Goal: Transaction & Acquisition: Purchase product/service

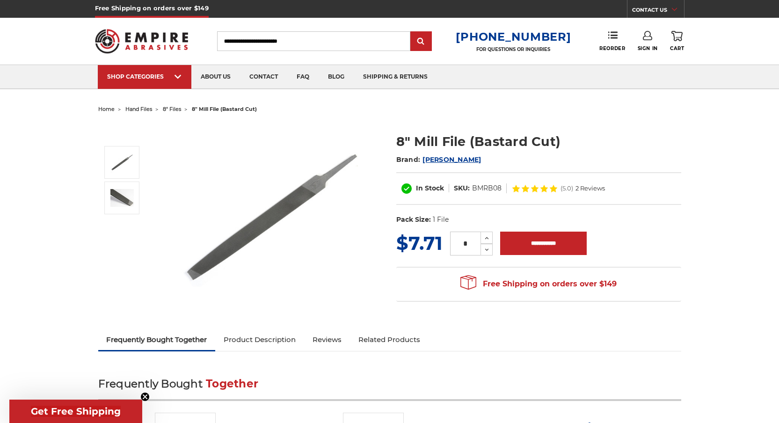
click at [315, 192] on img at bounding box center [271, 216] width 187 height 187
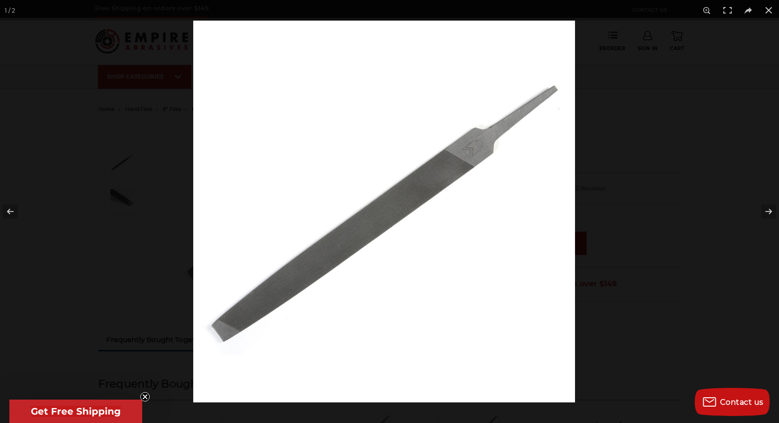
click at [373, 197] on img at bounding box center [384, 212] width 382 height 382
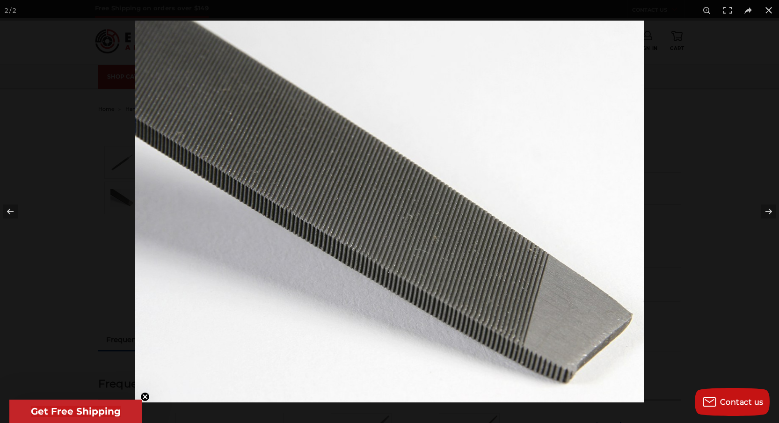
click at [369, 194] on img at bounding box center [389, 212] width 509 height 382
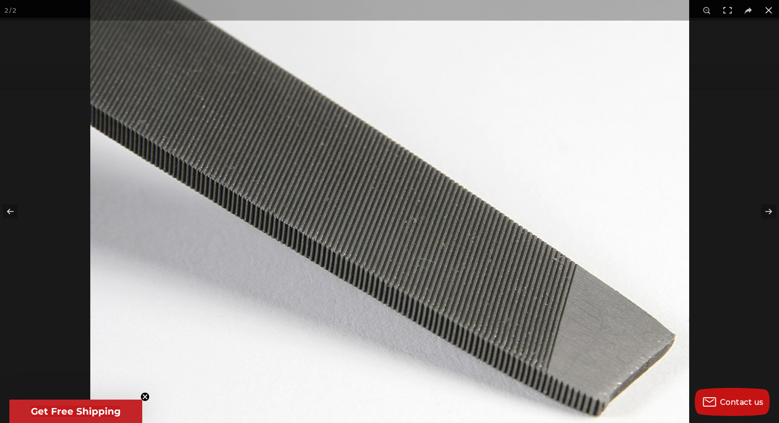
click at [369, 194] on img at bounding box center [389, 214] width 599 height 449
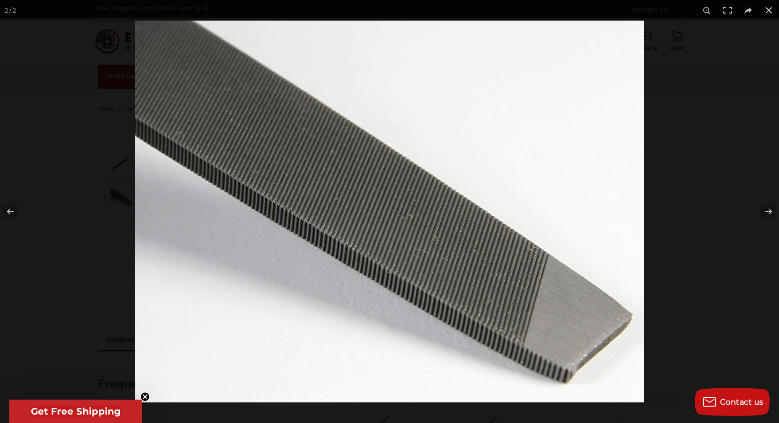
click at [369, 195] on img at bounding box center [389, 212] width 509 height 382
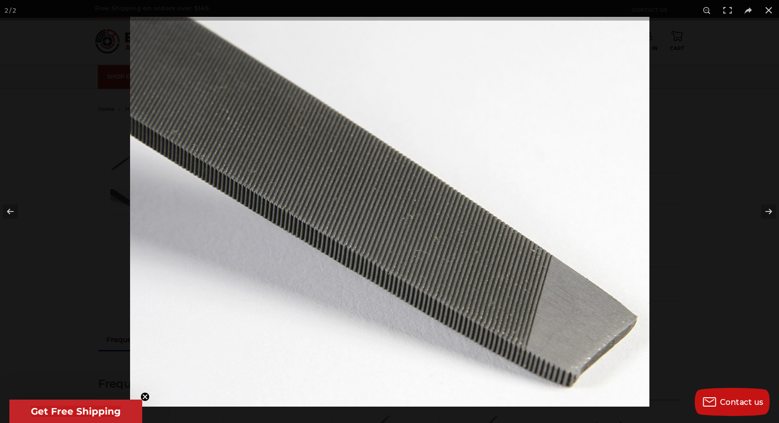
click at [369, 195] on img at bounding box center [389, 211] width 519 height 389
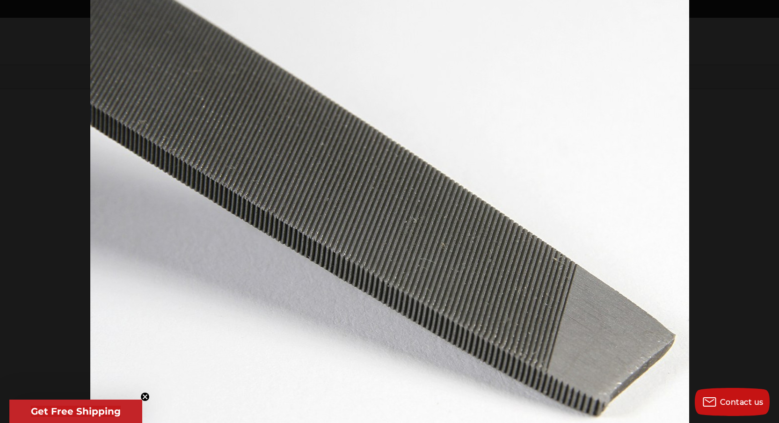
click at [369, 195] on img at bounding box center [389, 214] width 599 height 449
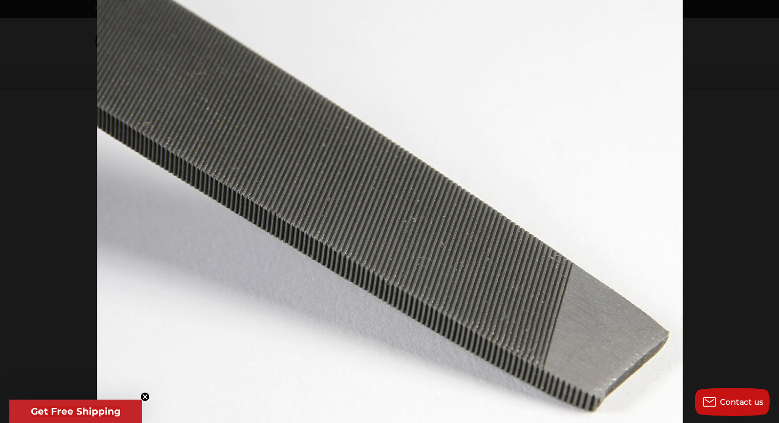
click at [369, 195] on img at bounding box center [390, 214] width 586 height 440
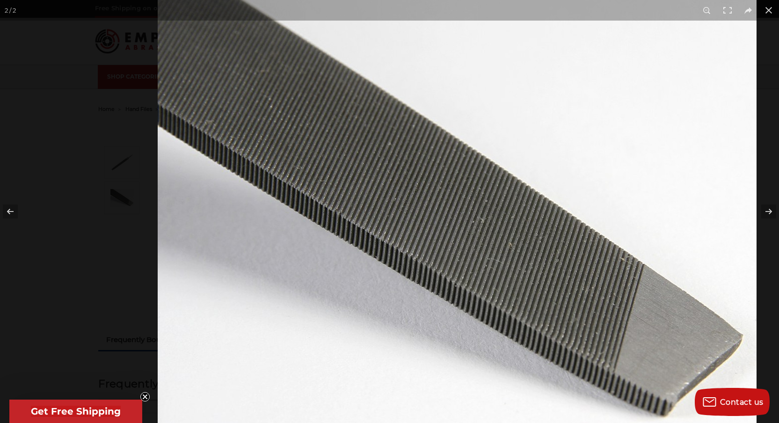
click at [566, 186] on img at bounding box center [457, 214] width 599 height 449
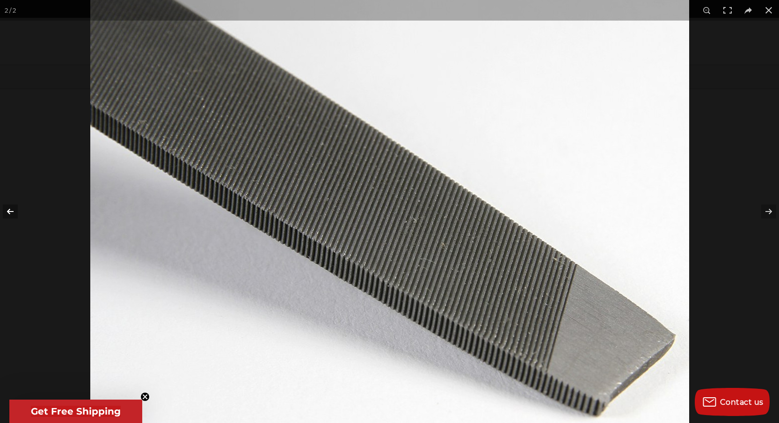
click at [7, 212] on button at bounding box center [16, 211] width 33 height 47
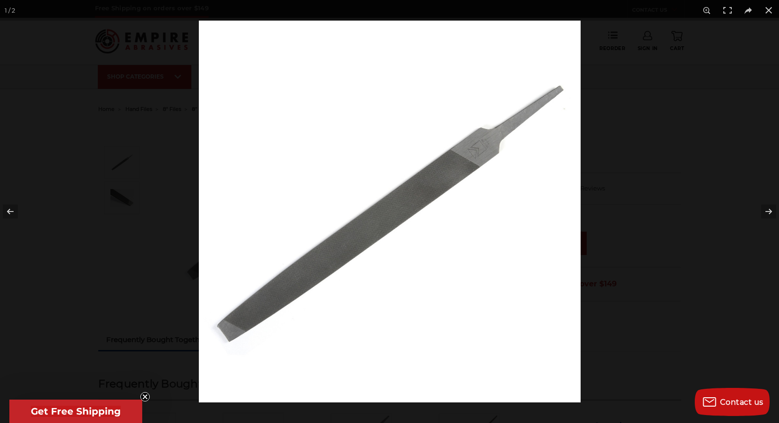
click at [414, 187] on img at bounding box center [390, 212] width 382 height 382
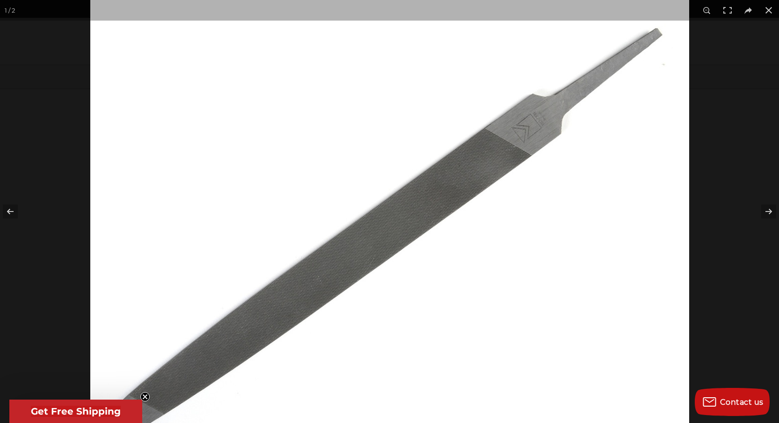
click at [413, 189] on img at bounding box center [389, 225] width 599 height 599
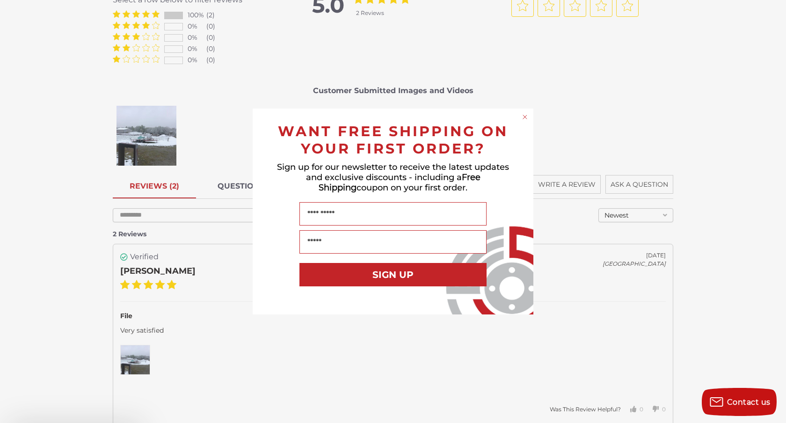
scroll to position [1676, 0]
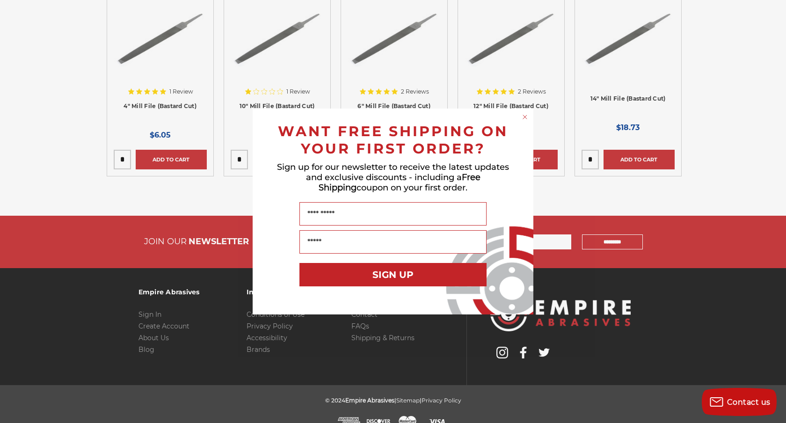
click at [30, 113] on div "Close dialog WANT FREE SHIPPING ON YOUR FIRST ORDER? Sign up for our newsletter…" at bounding box center [393, 211] width 786 height 423
click at [524, 117] on circle "Close dialog" at bounding box center [525, 117] width 9 height 9
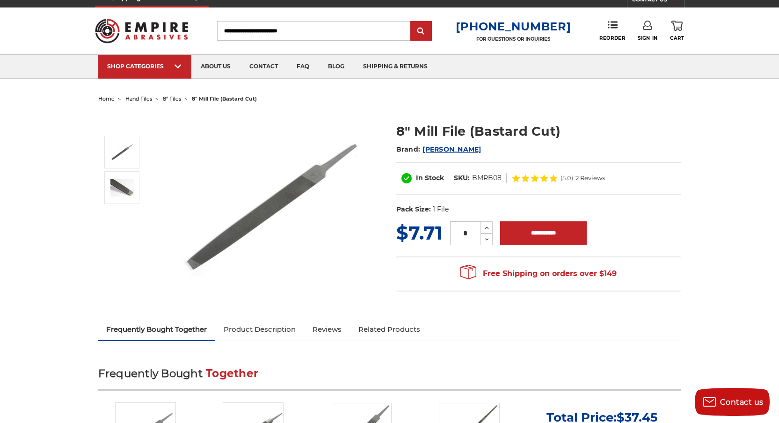
scroll to position [0, 0]
